Goal: Information Seeking & Learning: Check status

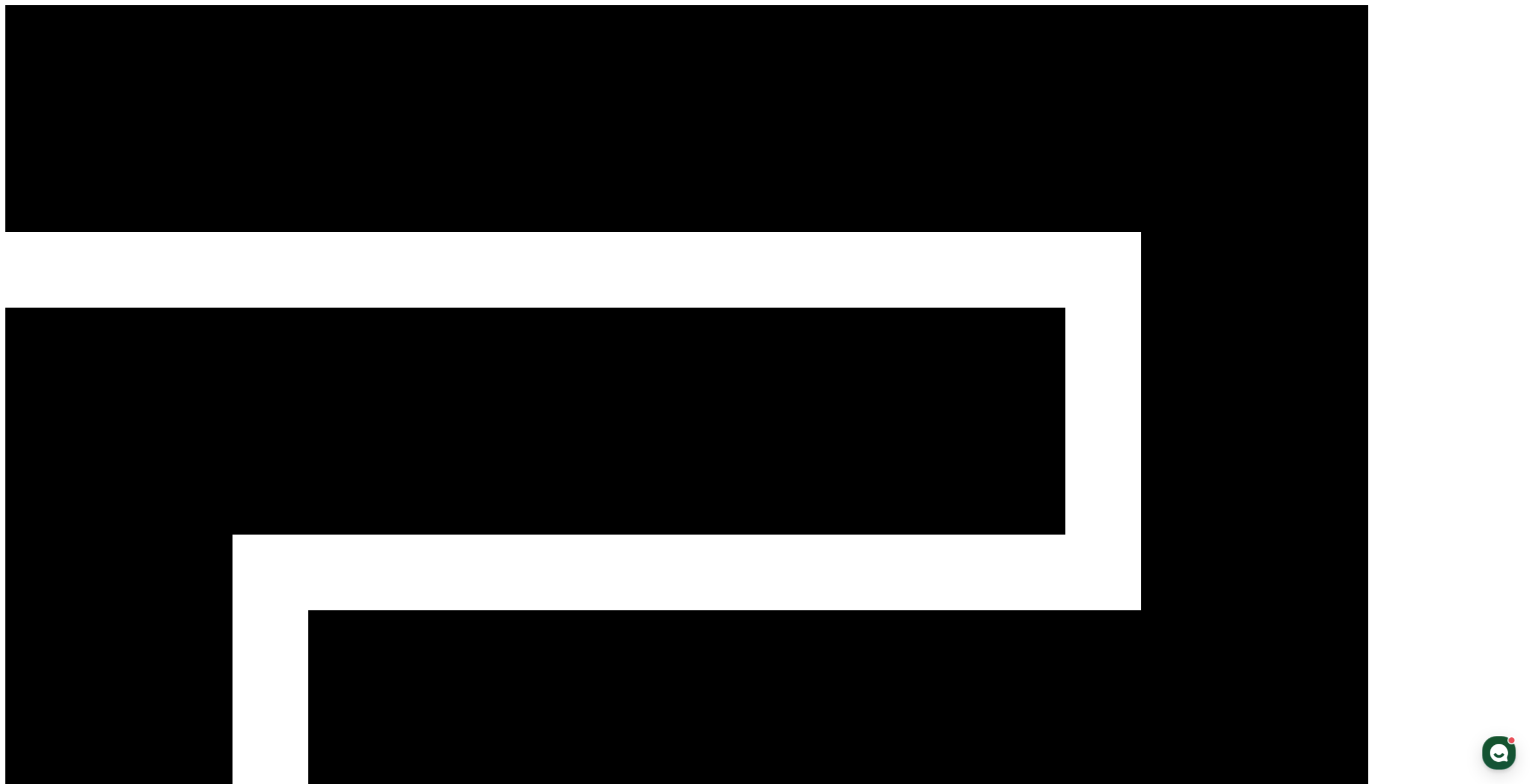
drag, startPoint x: 874, startPoint y: 231, endPoint x: 720, endPoint y: 104, distance: 199.6
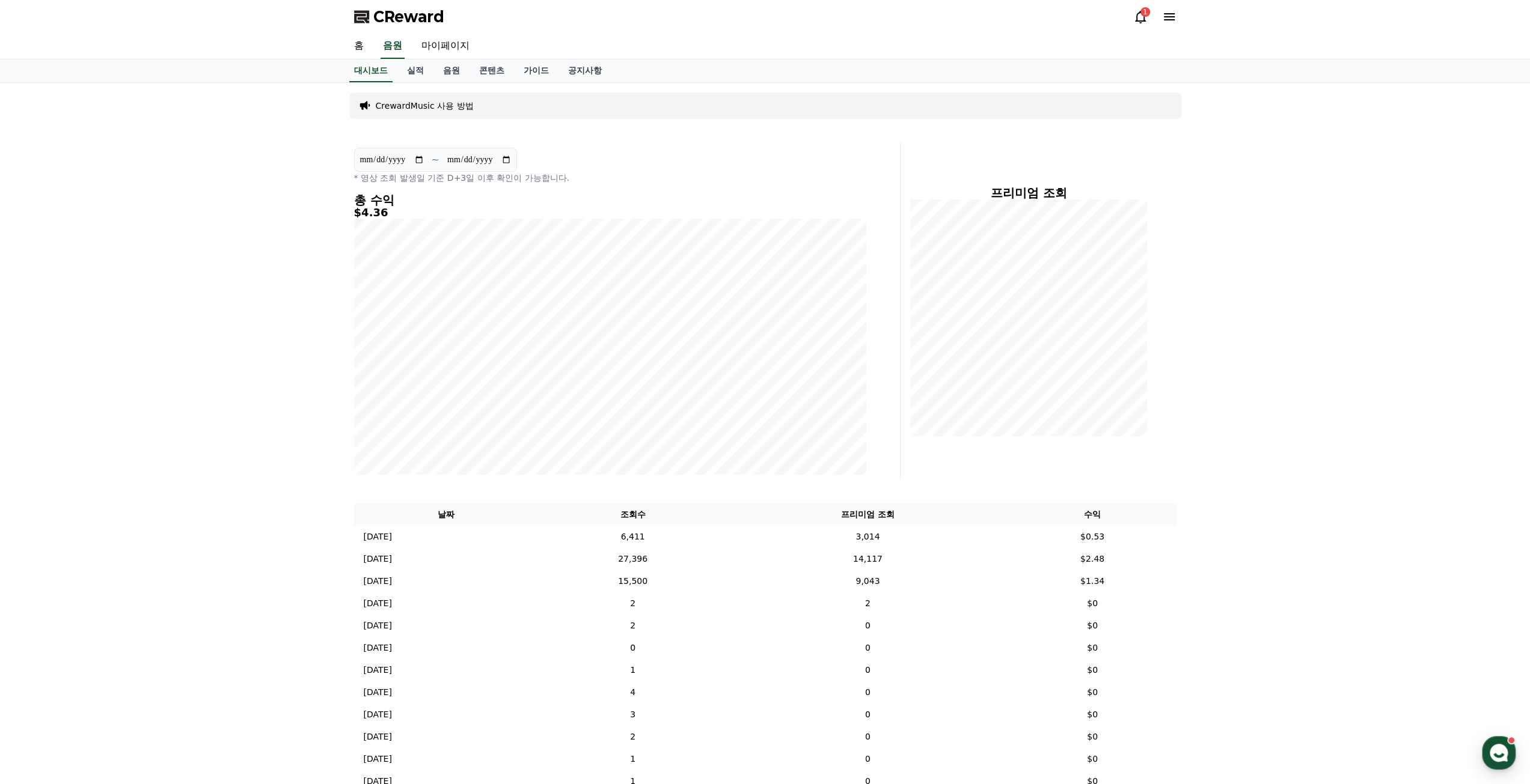
click at [1124, 11] on div "CReward 1" at bounding box center [765, 17] width 841 height 34
click at [1143, 13] on div "1" at bounding box center [1145, 12] width 9 height 9
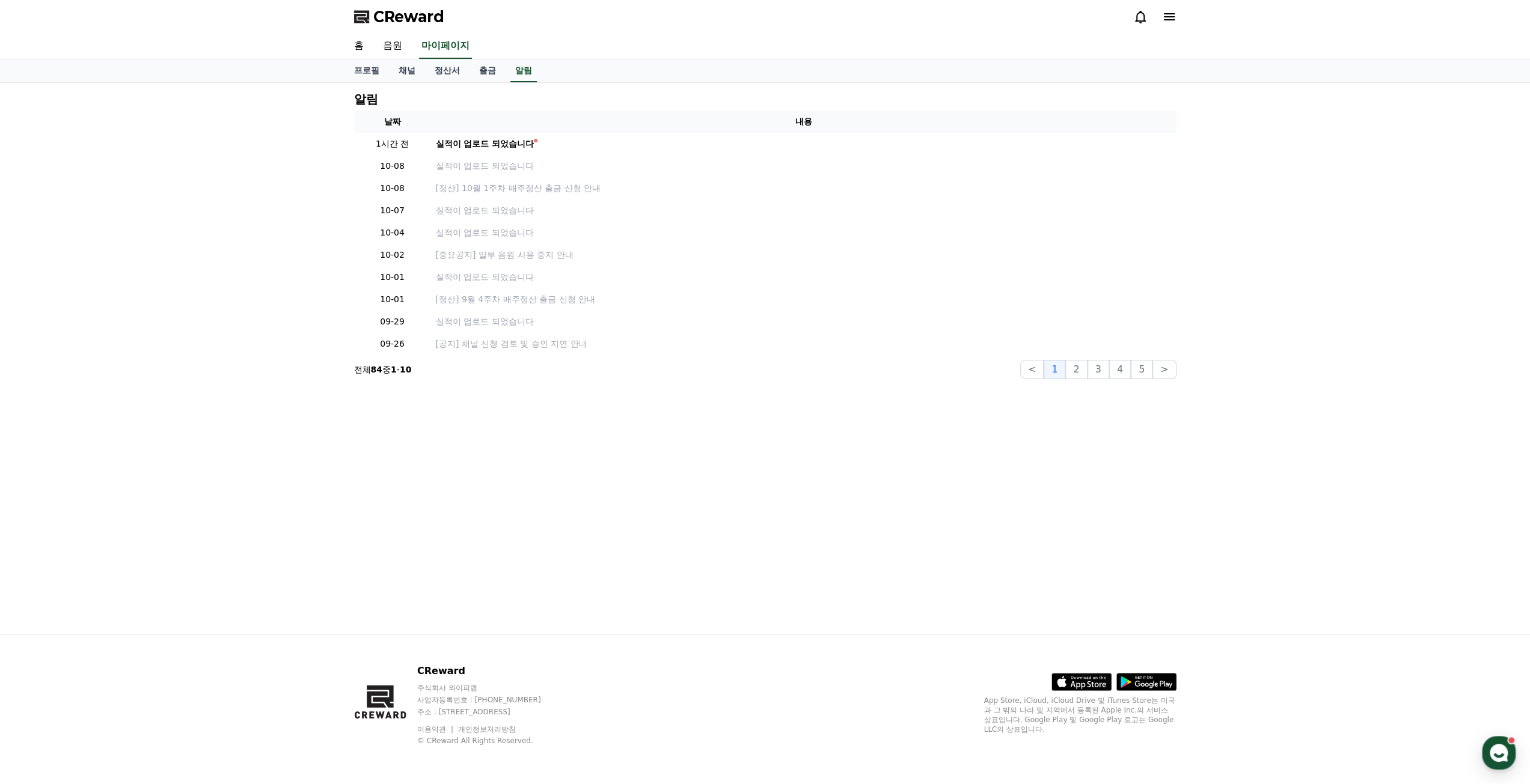
click at [1139, 13] on icon at bounding box center [1140, 17] width 11 height 13
drag, startPoint x: 1008, startPoint y: 129, endPoint x: 997, endPoint y: 128, distance: 11.0
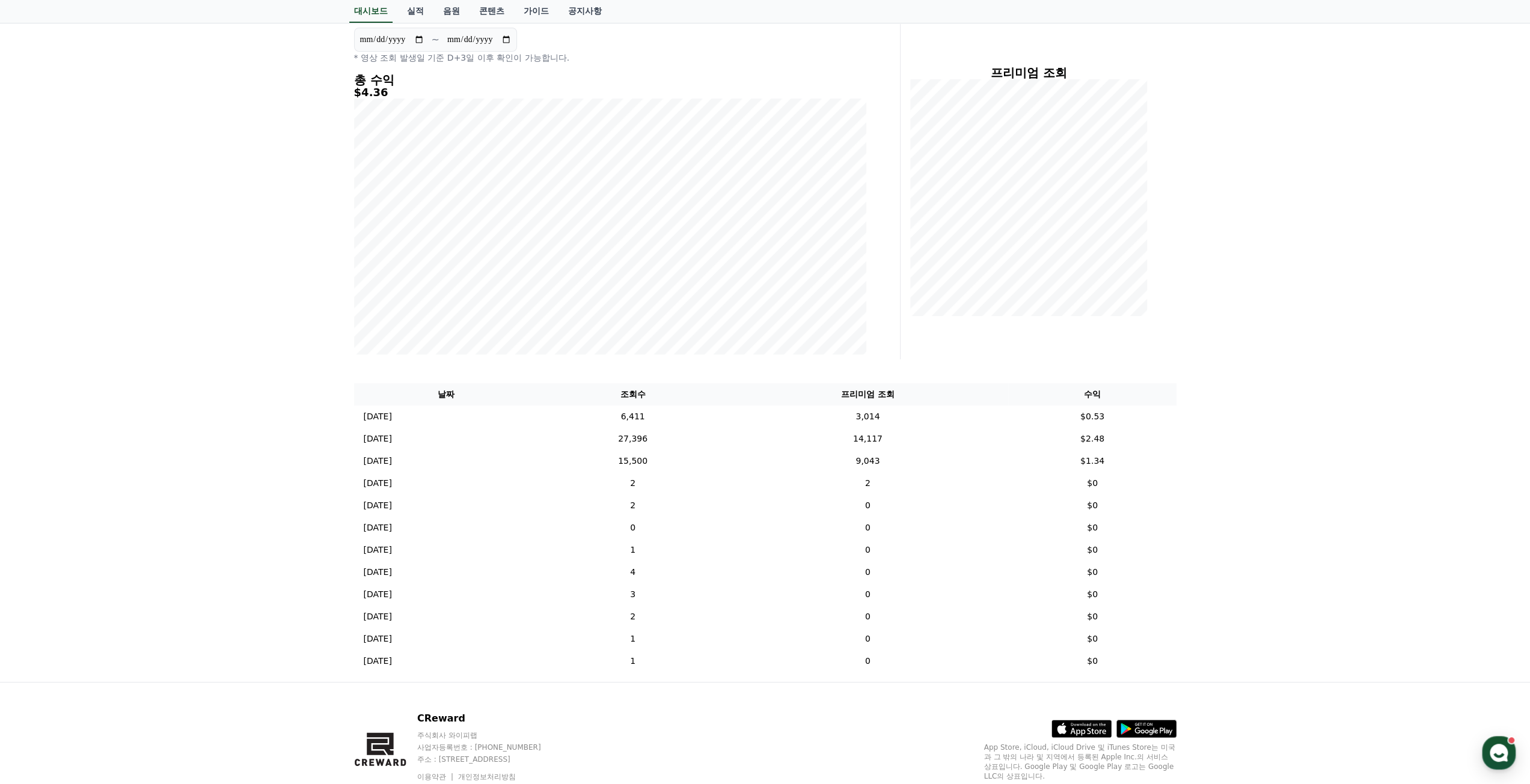
scroll to position [167, 0]
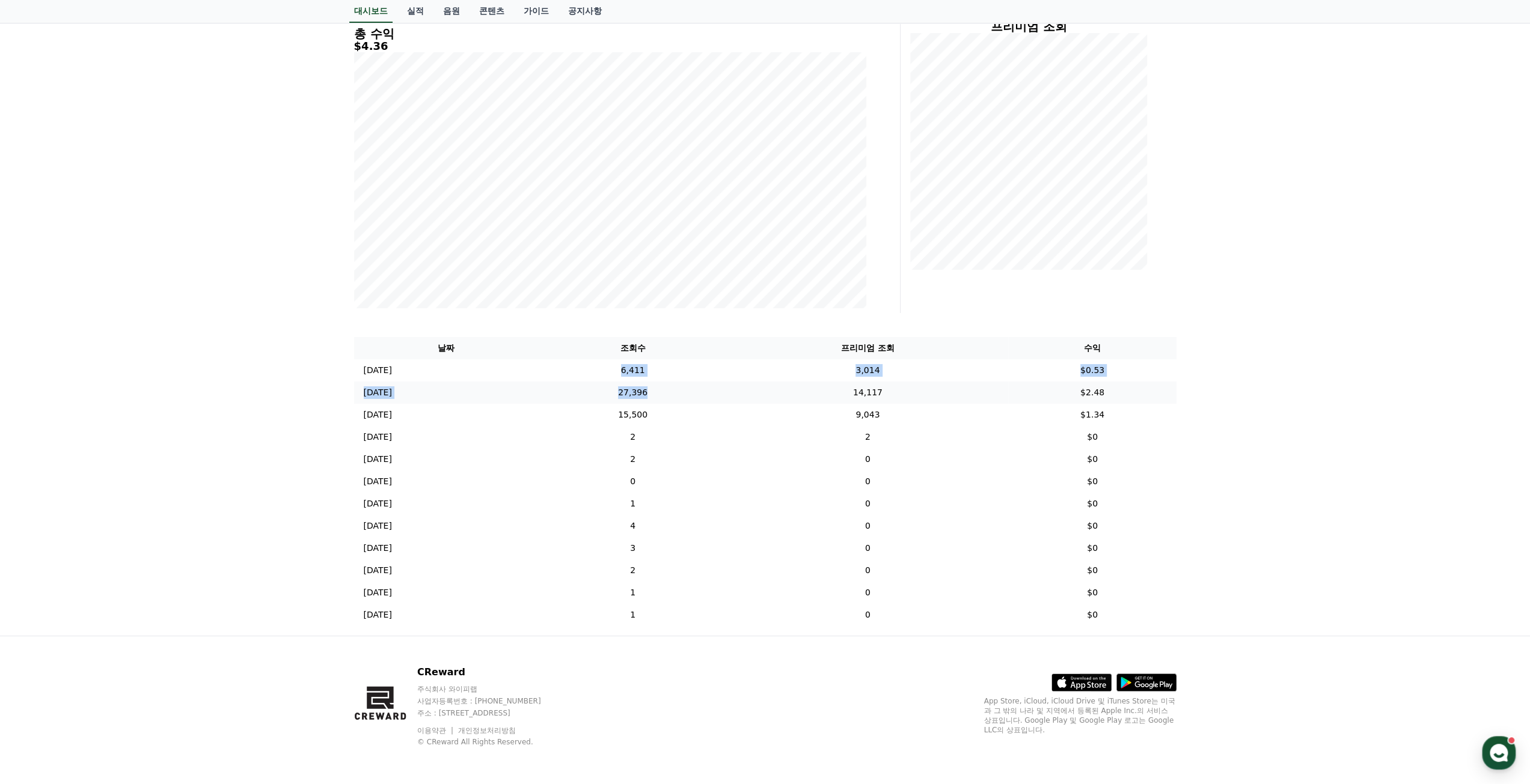
drag, startPoint x: 678, startPoint y: 368, endPoint x: 671, endPoint y: 372, distance: 8.1
click at [711, 391] on tbody "2025-10-07 10/07 6,411 3,014 $0.53 2025-10-06 10/06 27,396 14,117 $2.48 2025-10…" at bounding box center [765, 493] width 822 height 267
click at [668, 371] on td "6,411" at bounding box center [633, 371] width 189 height 22
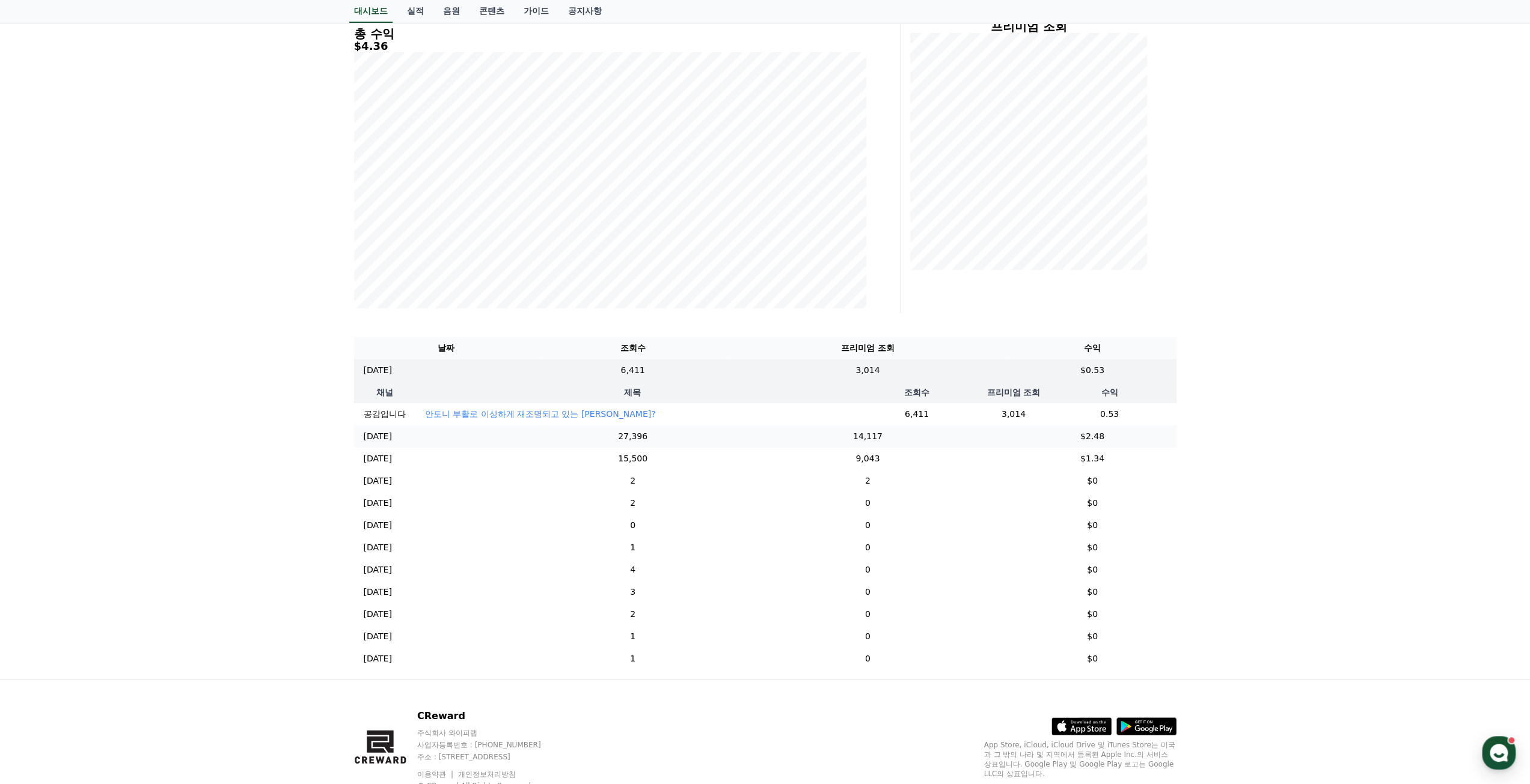
click at [727, 447] on td "27,396" at bounding box center [633, 436] width 189 height 22
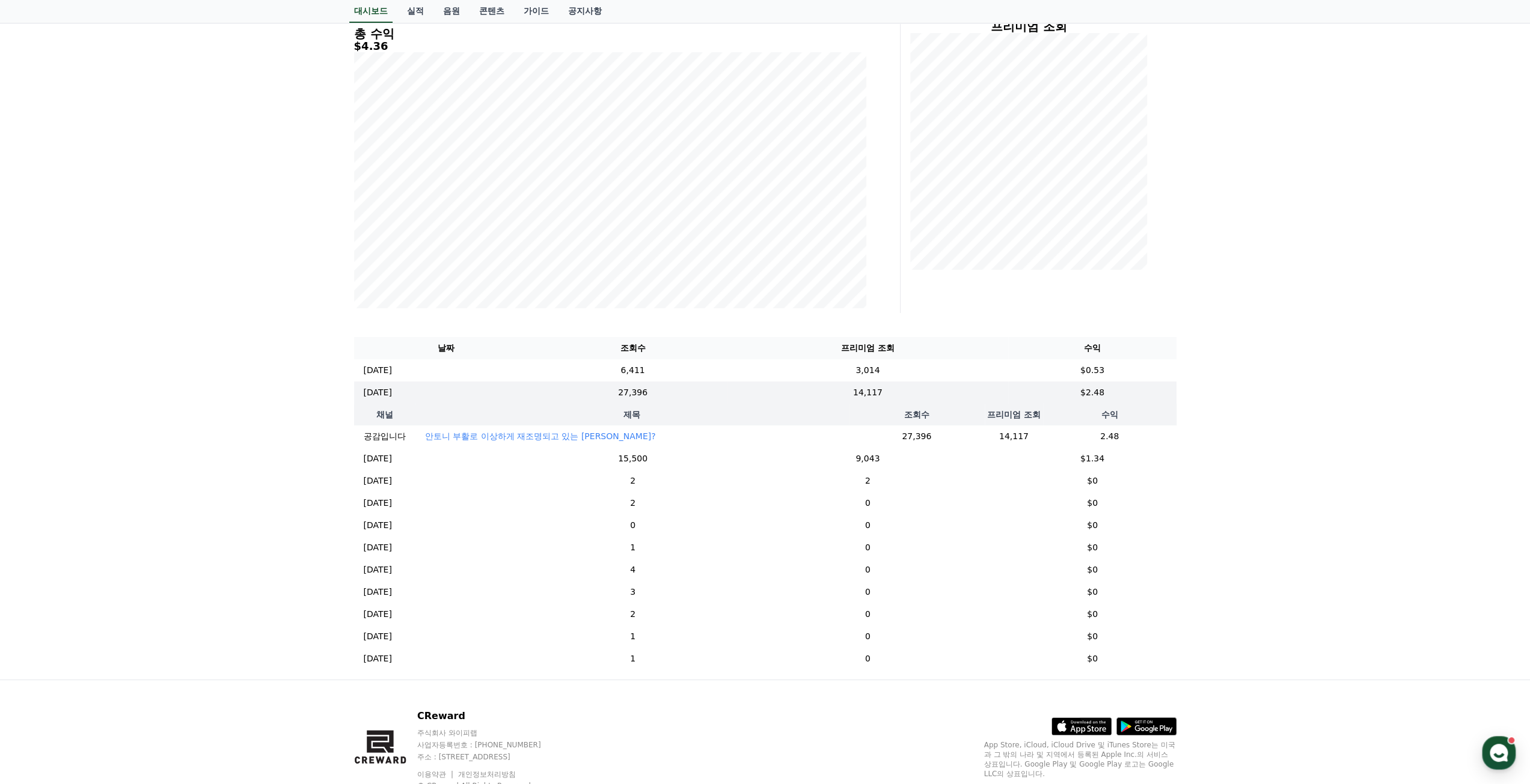
drag, startPoint x: 272, startPoint y: 324, endPoint x: 308, endPoint y: 319, distance: 36.3
click at [272, 326] on div "**********" at bounding box center [765, 297] width 1530 height 763
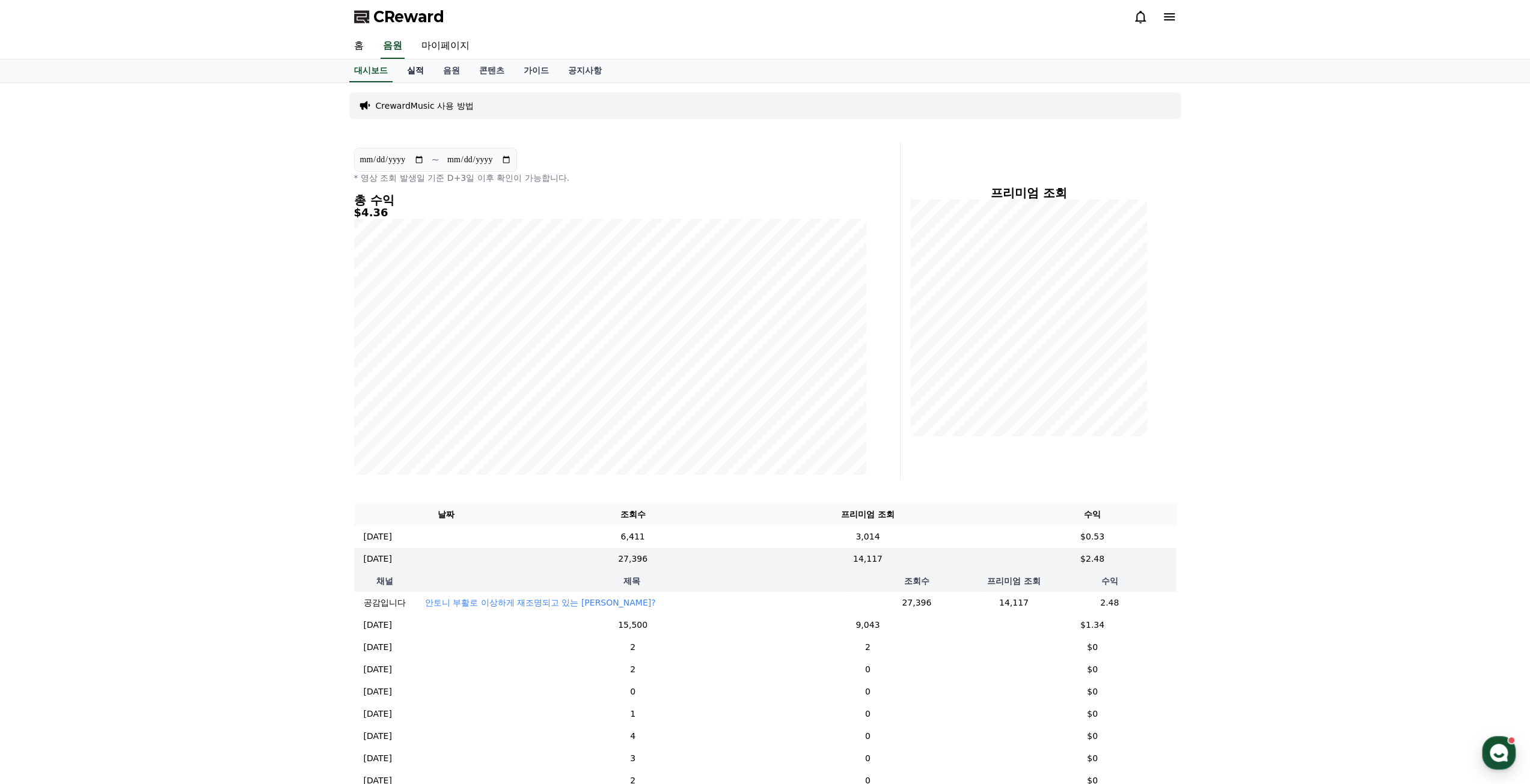
click at [411, 71] on link "실적" at bounding box center [416, 70] width 36 height 23
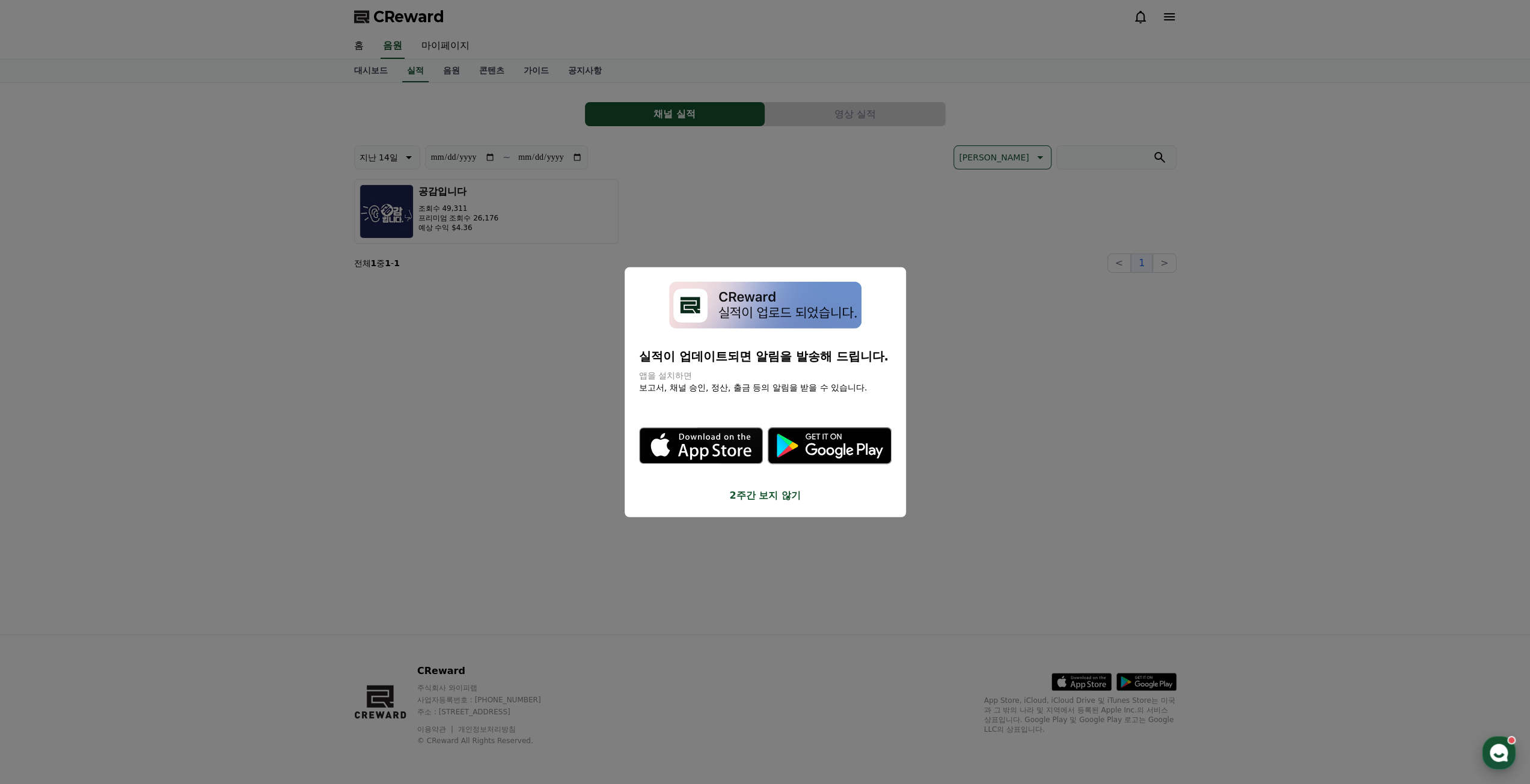
click at [1501, 752] on use "button" at bounding box center [1498, 752] width 18 height 18
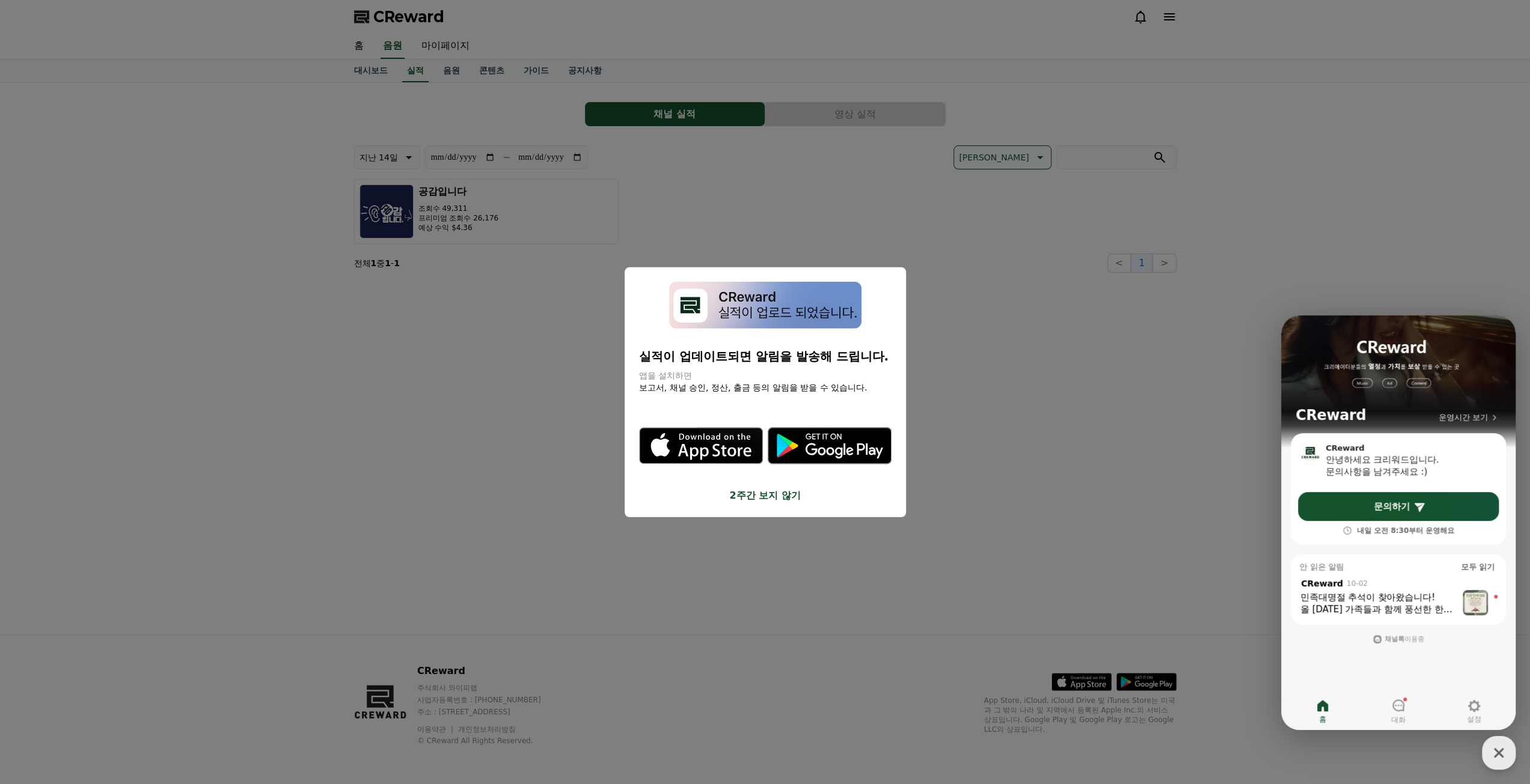
click at [1373, 615] on div "상담 시작하기 , from CReward 10-02 , message: 민족대명절 추석이 찾아왔습니다! 올 추석 가족들과 함께 풍선한 한가위 …" at bounding box center [1398, 596] width 215 height 57
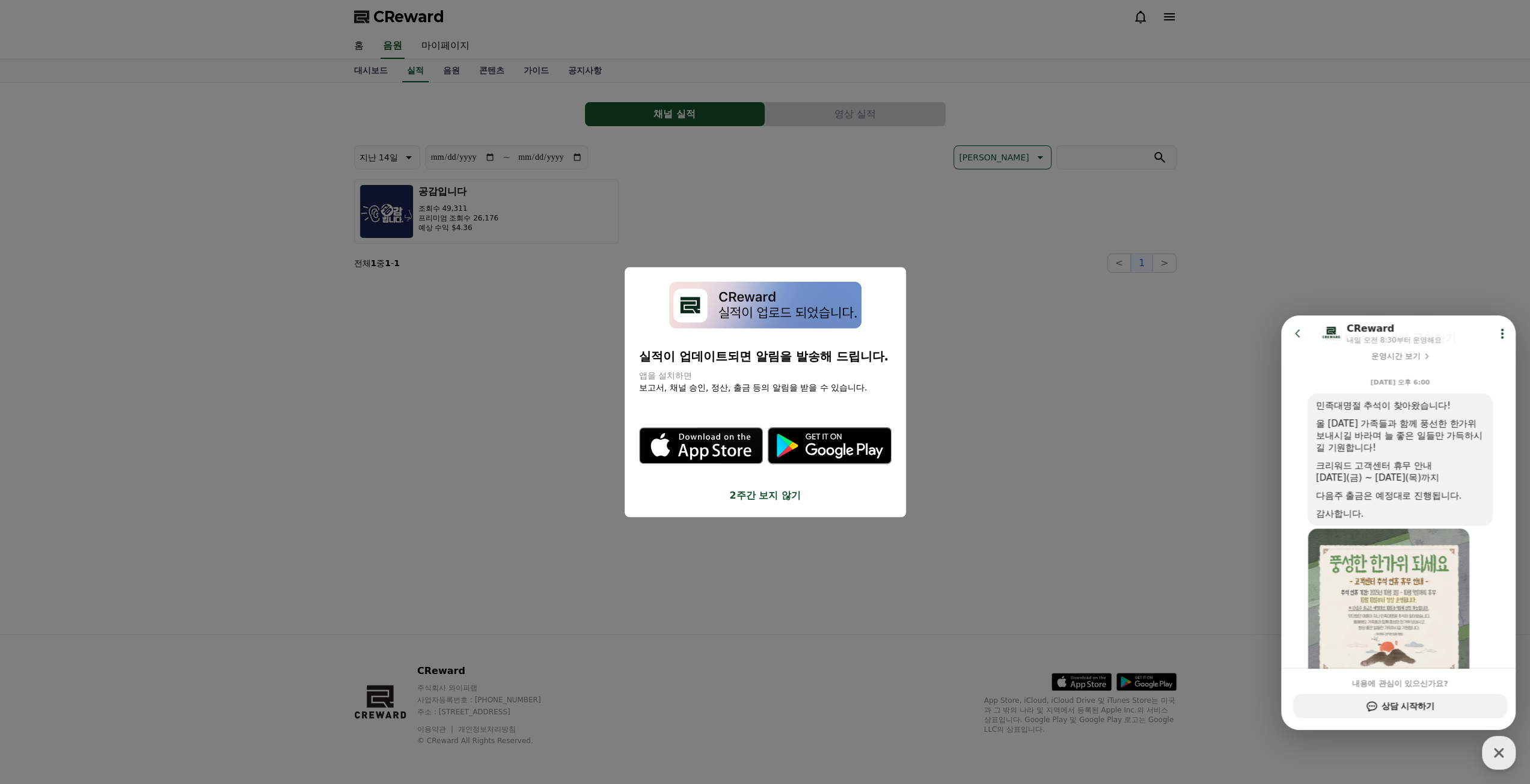
scroll to position [179, 0]
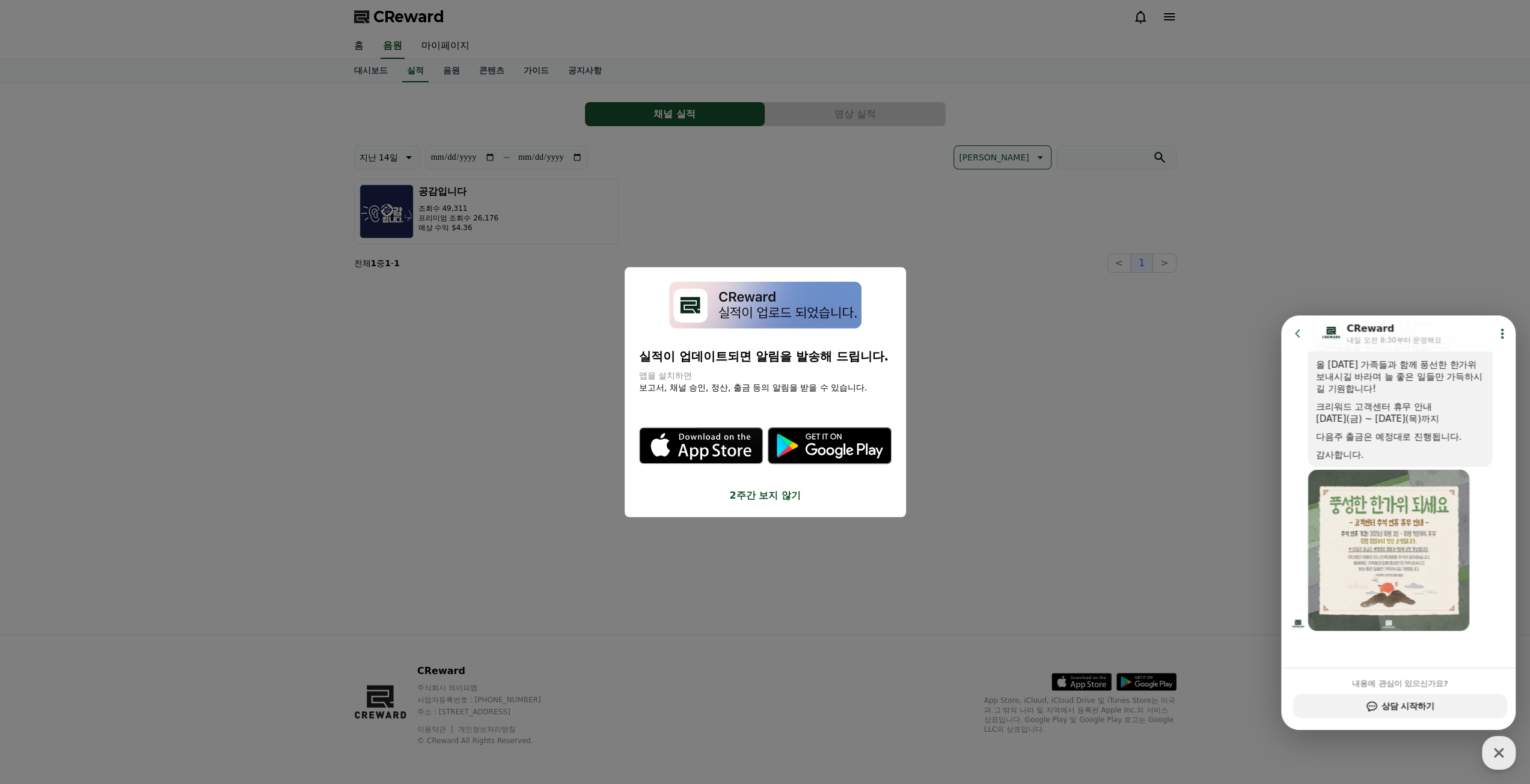
click at [1195, 472] on button "close modal" at bounding box center [765, 392] width 1530 height 784
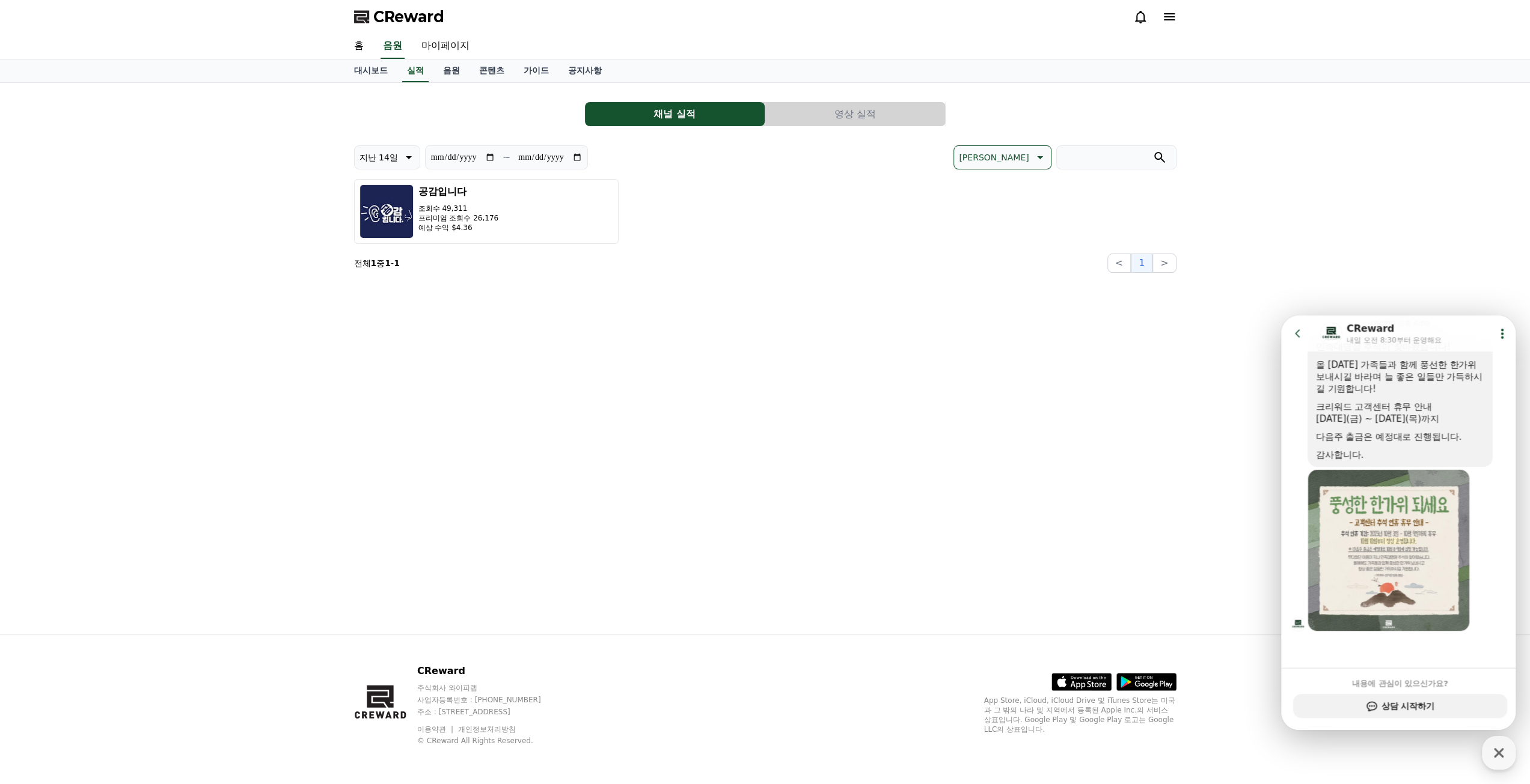
drag, startPoint x: 1300, startPoint y: 328, endPoint x: 2353, endPoint y: 567, distance: 1079.8
click at [1300, 328] on icon at bounding box center [1298, 333] width 12 height 12
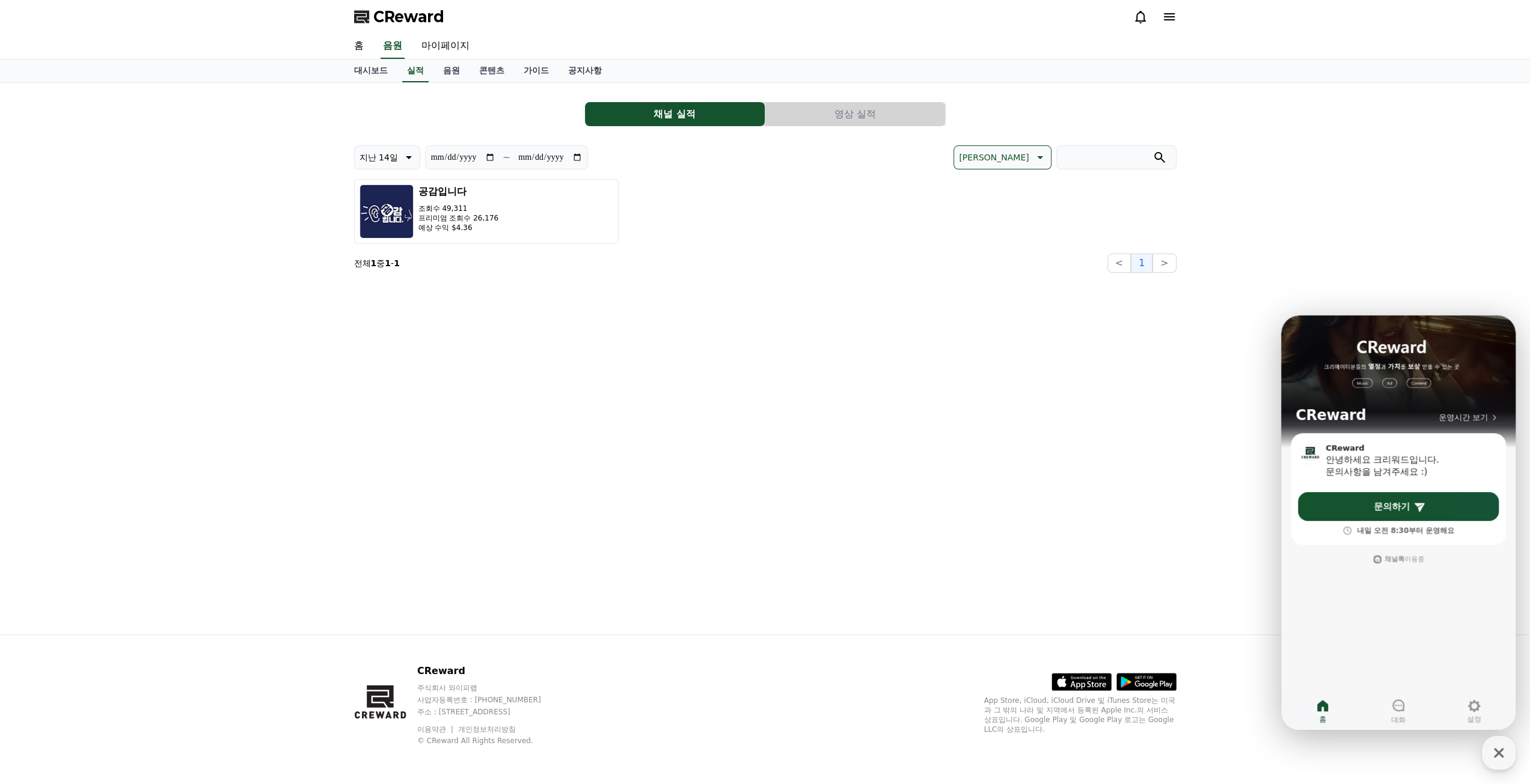
click at [1184, 312] on div "**********" at bounding box center [765, 359] width 841 height 552
click at [1483, 745] on button "CReward 상담 버튼" at bounding box center [1498, 752] width 34 height 34
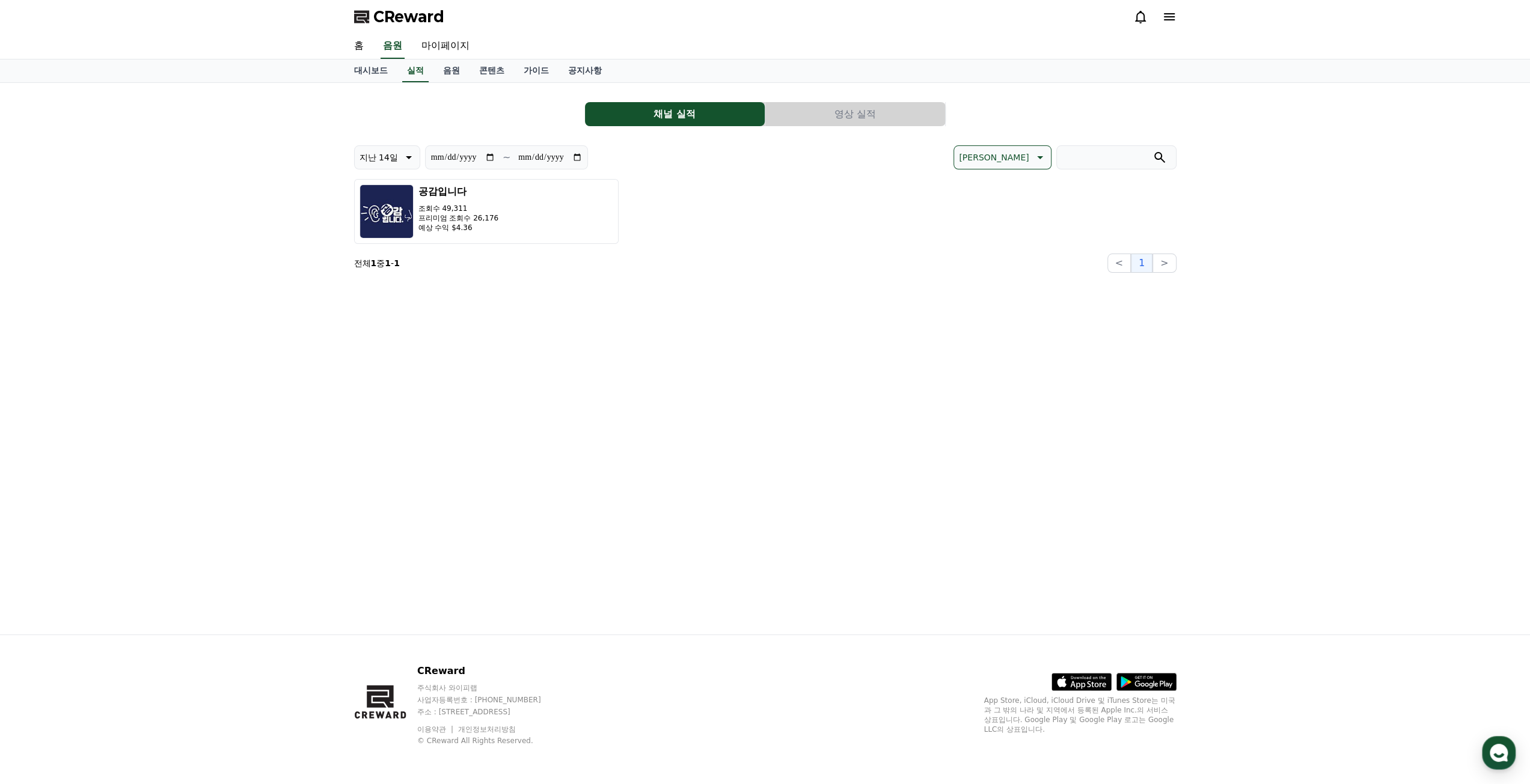
click at [1486, 354] on div "**********" at bounding box center [765, 359] width 1530 height 552
